Goal: Transaction & Acquisition: Book appointment/travel/reservation

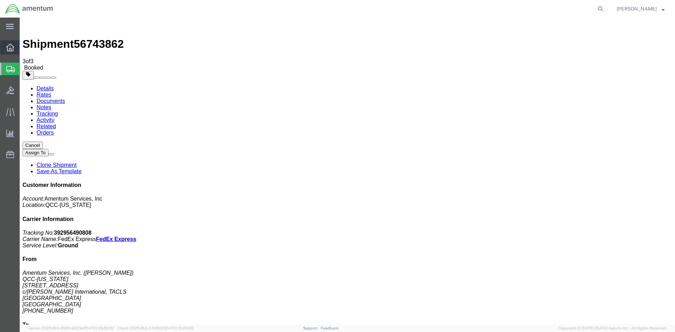
click at [9, 51] on icon at bounding box center [10, 48] width 8 height 8
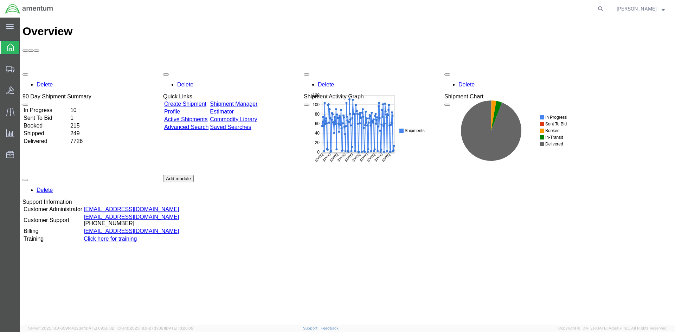
click at [258, 101] on link "Shipment Manager" at bounding box center [233, 104] width 47 height 6
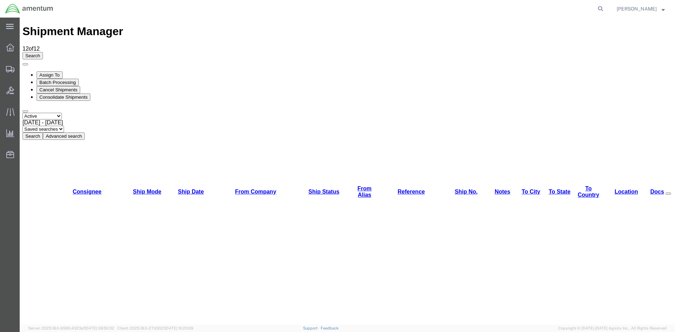
click at [43, 133] on button "Search" at bounding box center [33, 136] width 20 height 7
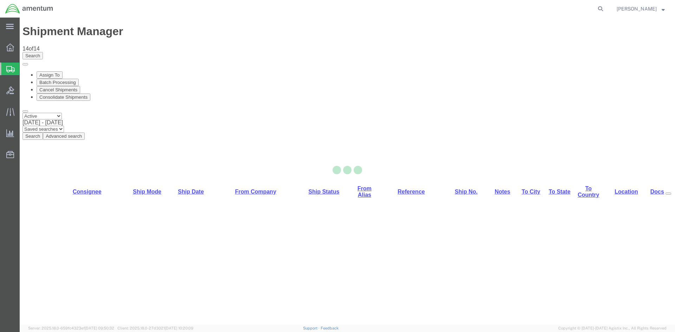
select select "42668"
select select "42725"
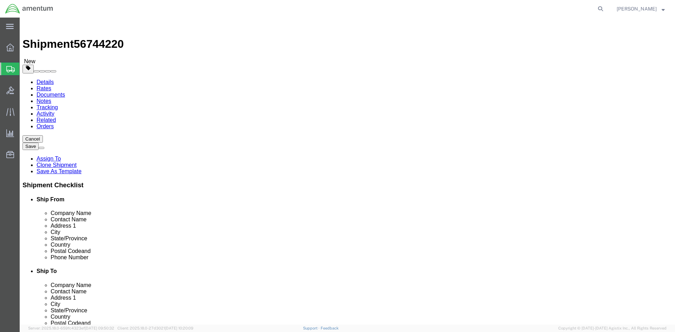
click button "Rate Shipment"
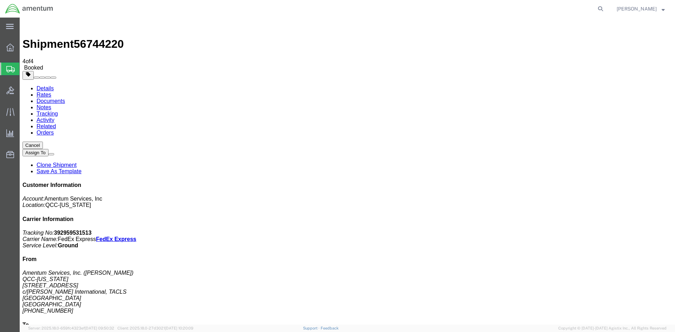
drag, startPoint x: 250, startPoint y: 125, endPoint x: 283, endPoint y: 123, distance: 32.4
copy td "392959531513"
drag, startPoint x: 296, startPoint y: 127, endPoint x: 23, endPoint y: 135, distance: 272.5
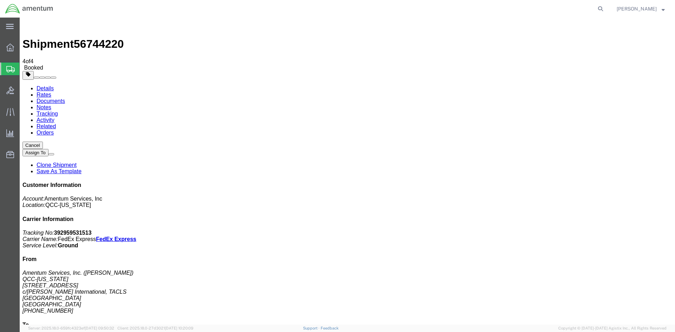
click at [24, 50] on span "Overview" at bounding box center [21, 47] width 5 height 14
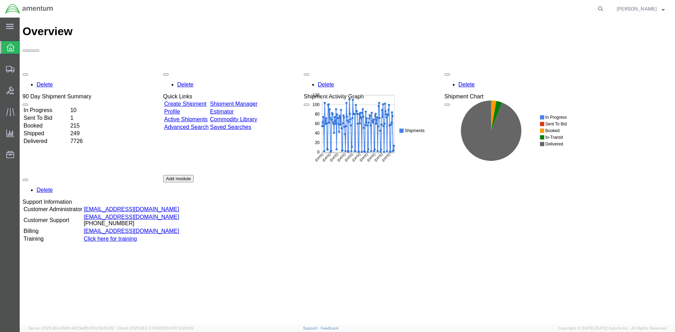
click at [254, 101] on link "Shipment Manager" at bounding box center [233, 104] width 47 height 6
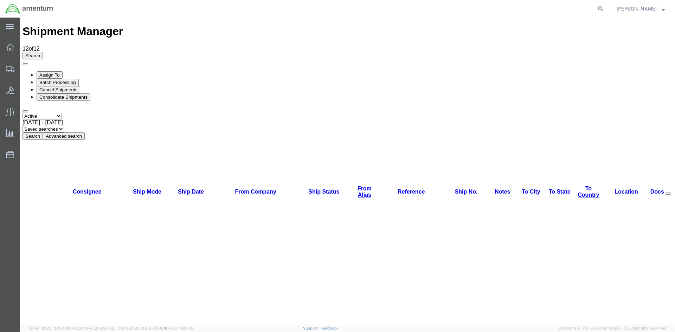
click at [43, 133] on button "Search" at bounding box center [33, 136] width 20 height 7
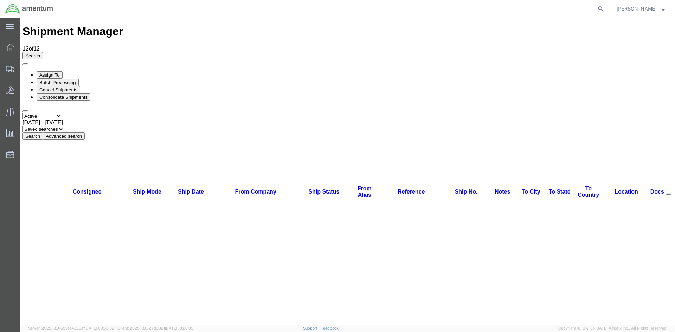
click at [43, 133] on button "Search" at bounding box center [33, 136] width 20 height 7
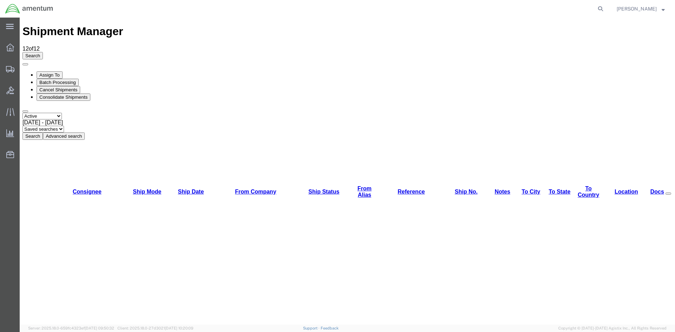
drag, startPoint x: 235, startPoint y: 66, endPoint x: 215, endPoint y: 49, distance: 26.2
click at [43, 133] on button "Search" at bounding box center [33, 136] width 20 height 7
drag, startPoint x: 231, startPoint y: 66, endPoint x: 211, endPoint y: 49, distance: 26.2
click at [43, 133] on button "Search" at bounding box center [33, 136] width 20 height 7
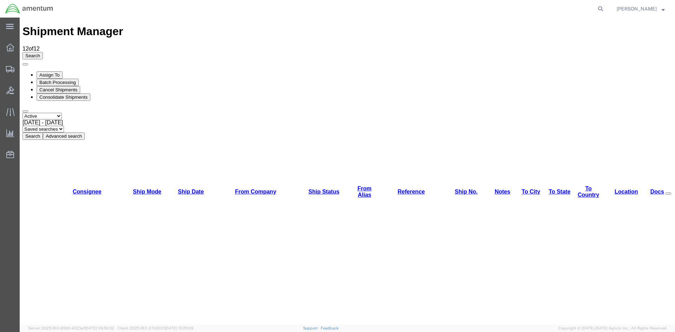
click at [43, 133] on button "Search" at bounding box center [33, 136] width 20 height 7
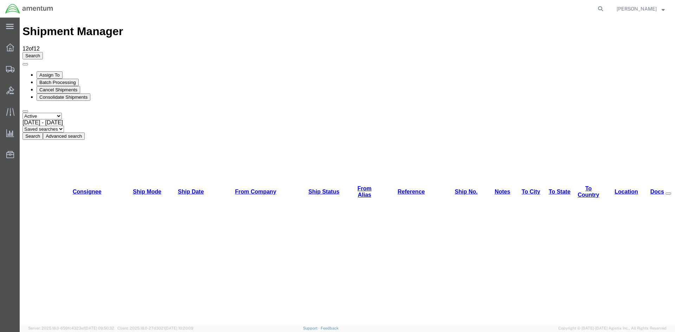
click at [43, 133] on button "Search" at bounding box center [33, 136] width 20 height 7
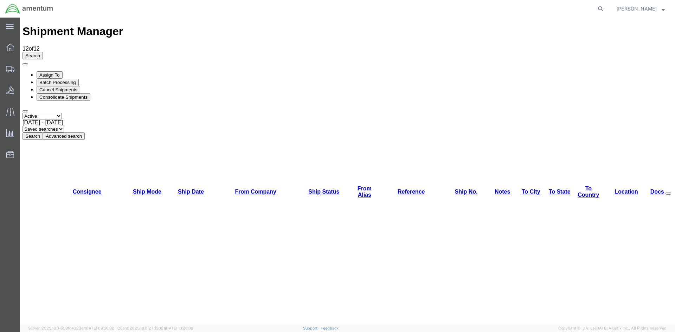
click at [43, 133] on button "Search" at bounding box center [33, 136] width 20 height 7
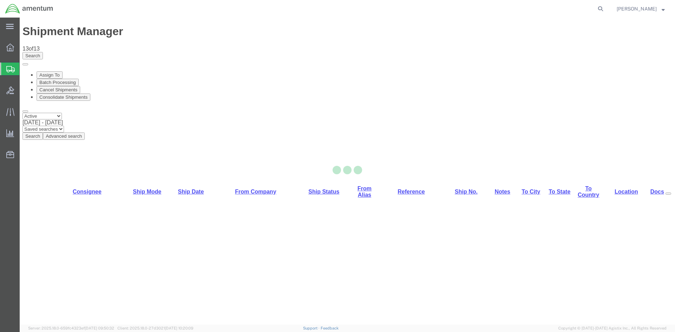
select select "42668"
select select "42725"
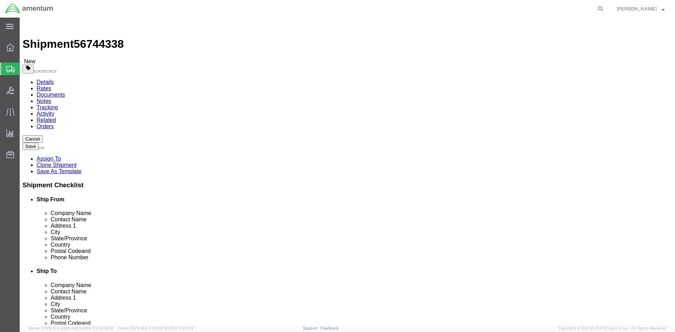
click button "Rate Shipment"
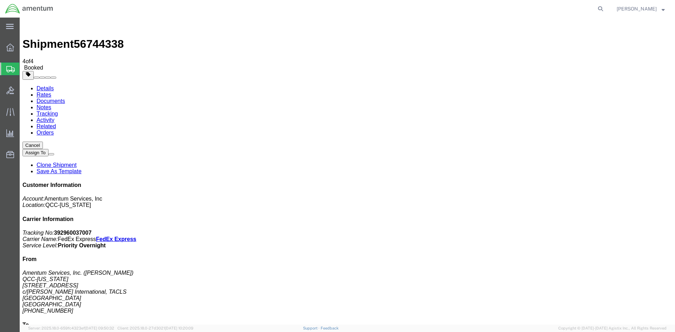
drag, startPoint x: 251, startPoint y: 125, endPoint x: 282, endPoint y: 122, distance: 30.8
copy td "392960037007"
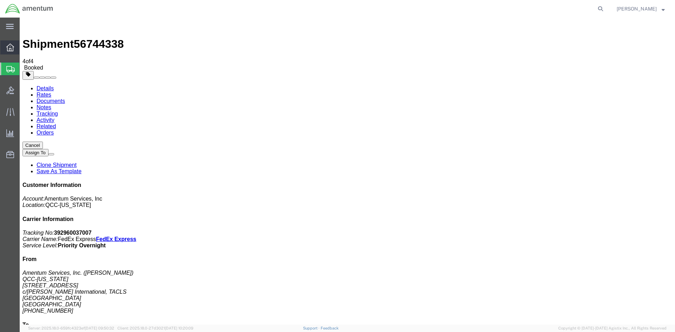
click at [6, 43] on div at bounding box center [10, 47] width 20 height 14
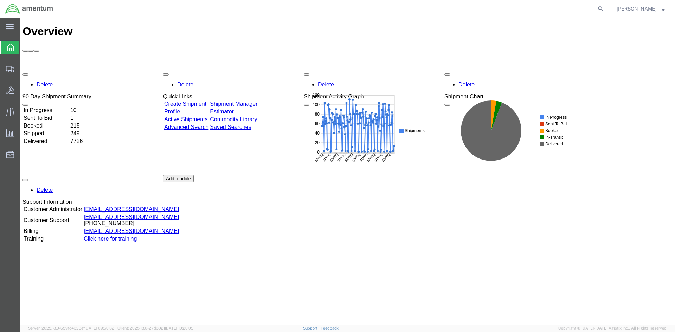
click at [255, 101] on link "Shipment Manager" at bounding box center [233, 104] width 47 height 6
